Goal: Information Seeking & Learning: Learn about a topic

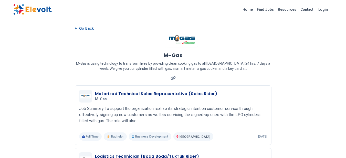
click at [143, 46] on div "M-Gas M-Gas is using technology to transform lives by providing clean cooking g…" at bounding box center [173, 56] width 196 height 49
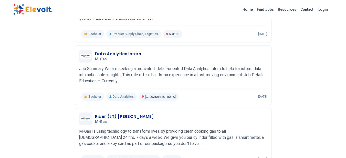
scroll to position [542, 0]
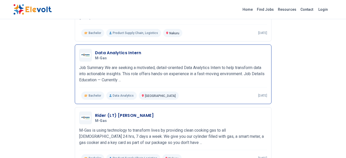
click at [134, 53] on h3 "Data Analytics Intern" at bounding box center [118, 53] width 46 height 6
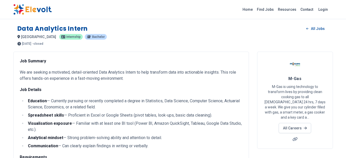
click at [150, 63] on p "Job Summary" at bounding box center [131, 61] width 223 height 6
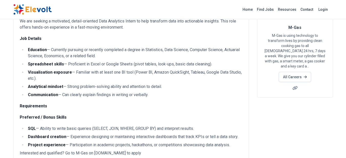
scroll to position [75, 0]
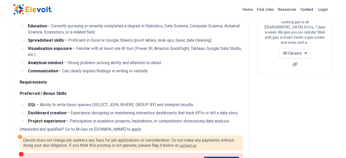
click at [227, 90] on div "Job Summary We are seeking a motivated, detail-oriented Data Analytics Intern t…" at bounding box center [131, 53] width 223 height 141
click at [233, 110] on li "Dashboard creation — Experience designing or maintaining interactive dashboards…" at bounding box center [134, 113] width 216 height 6
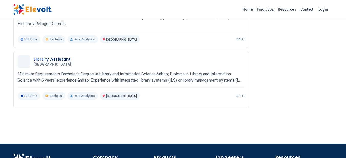
scroll to position [300, 0]
